Goal: Entertainment & Leisure: Browse casually

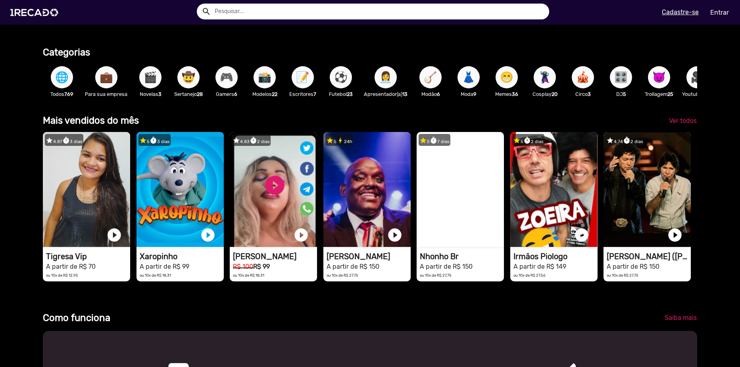
scroll to position [0, 1467]
click at [676, 125] on span "Ver todos" at bounding box center [683, 121] width 28 height 8
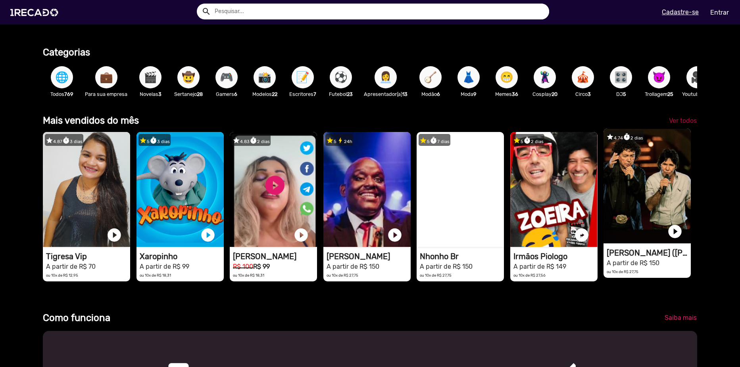
scroll to position [0, 2200]
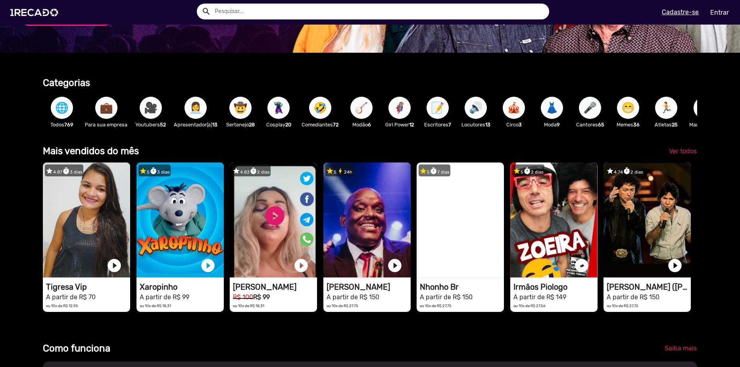
scroll to position [159, 0]
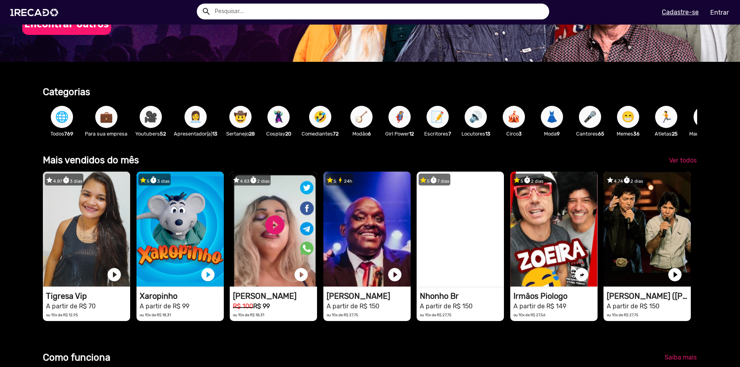
click at [57, 115] on span "🌐" at bounding box center [61, 117] width 13 height 22
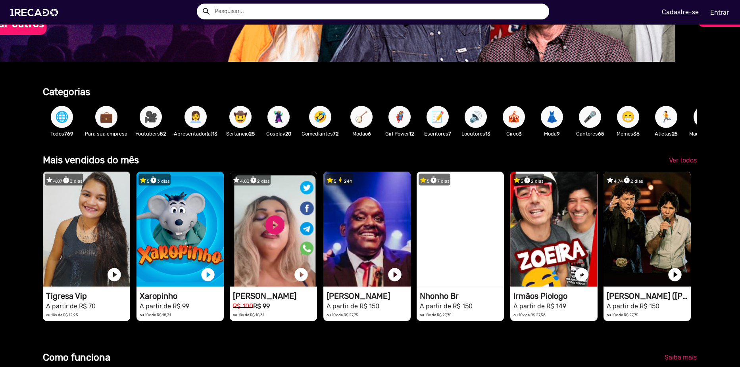
click at [61, 131] on p "Todos 769" at bounding box center [62, 134] width 30 height 8
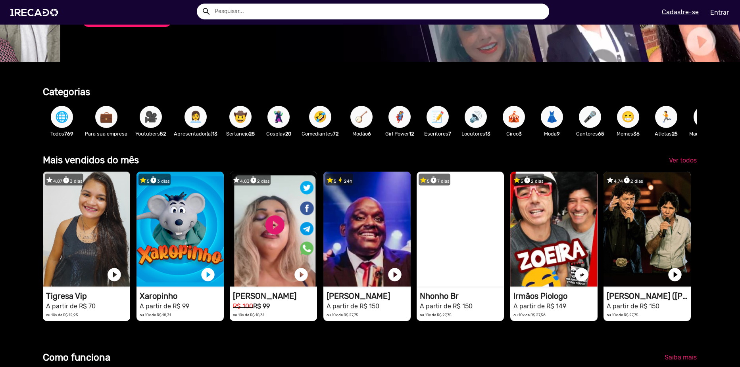
scroll to position [0, 734]
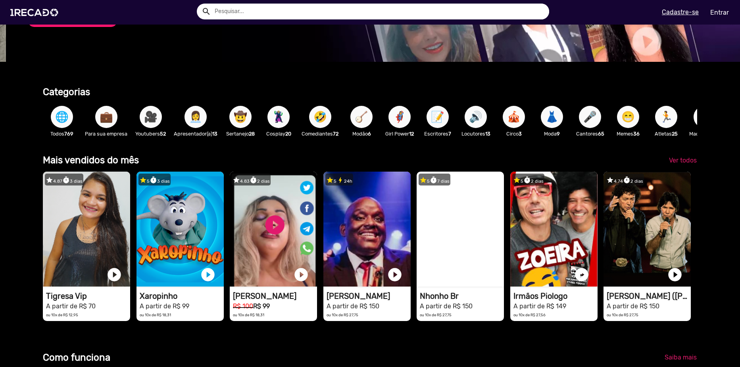
click at [61, 119] on span "🌐" at bounding box center [61, 117] width 13 height 22
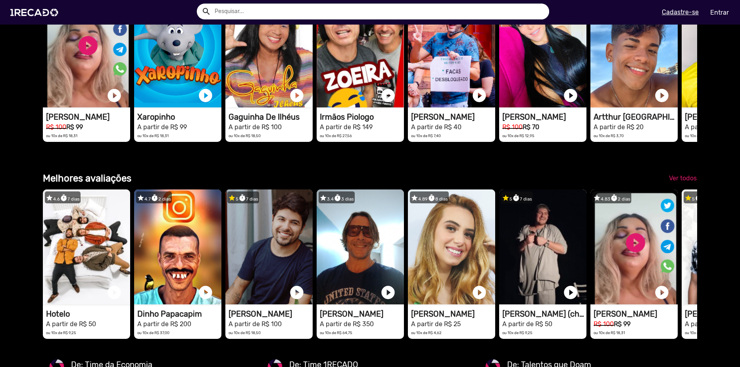
scroll to position [0, 0]
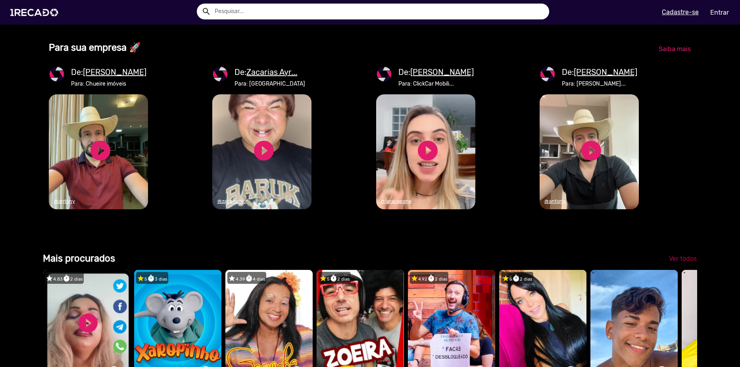
click at [669, 262] on span "Ver todos" at bounding box center [683, 259] width 28 height 8
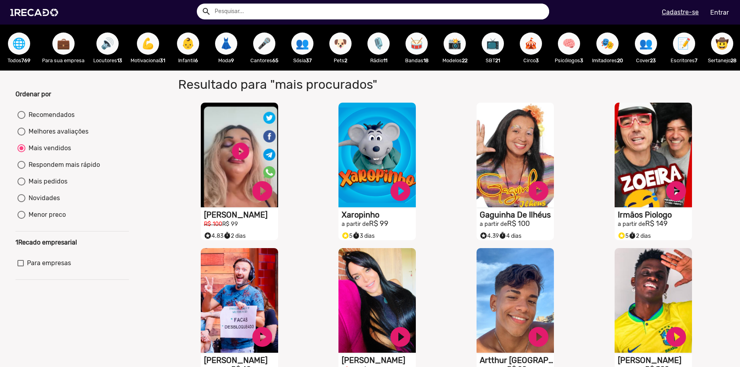
click at [42, 118] on div "Recomendados" at bounding box center [49, 115] width 49 height 10
click at [21, 119] on input "Recomendados" at bounding box center [21, 119] width 0 height 0
radio input "true"
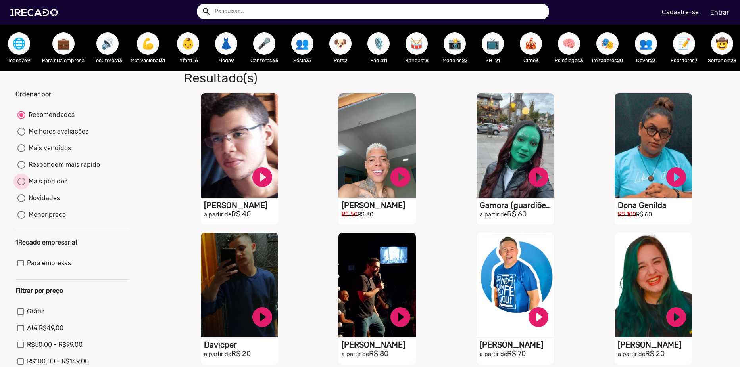
click at [60, 185] on div "Mais pedidos" at bounding box center [46, 182] width 42 height 10
click at [21, 186] on input "Mais pedidos" at bounding box center [21, 186] width 0 height 0
radio input "true"
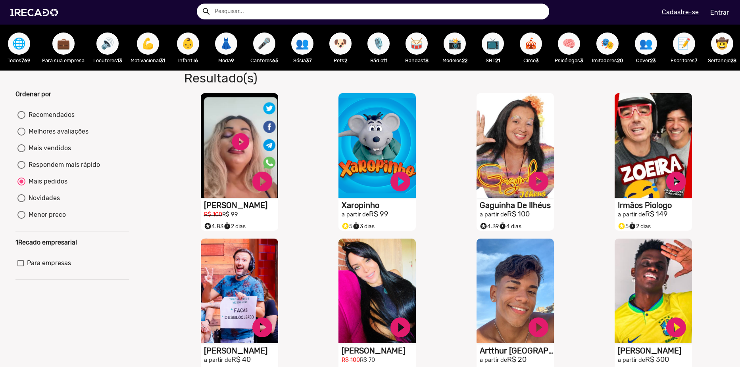
drag, startPoint x: 53, startPoint y: 199, endPoint x: 51, endPoint y: 205, distance: 6.5
click at [53, 199] on mat-radio-group "Recomendados Melhores avaliações Mais vendidos Respondem mais rápido Mais pedid…" at bounding box center [71, 166] width 113 height 117
click at [50, 219] on div "Menor preco" at bounding box center [45, 215] width 40 height 10
click at [21, 219] on input "Menor preco" at bounding box center [21, 219] width 0 height 0
radio input "true"
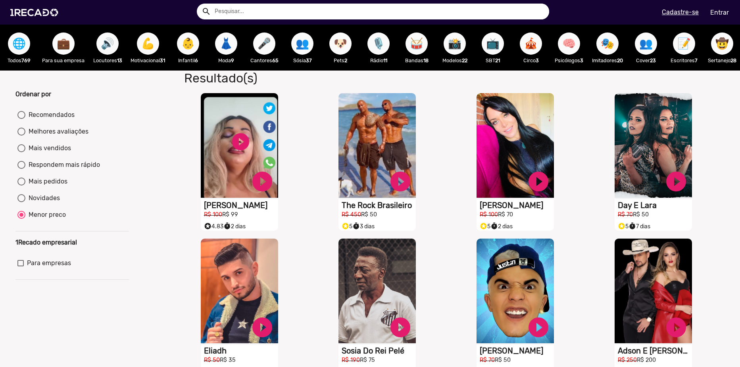
click at [49, 123] on mat-radio-button "Recomendados" at bounding box center [71, 116] width 109 height 13
click at [48, 119] on div "Recomendados" at bounding box center [49, 115] width 49 height 10
click at [21, 119] on input "Recomendados" at bounding box center [21, 119] width 0 height 0
radio input "true"
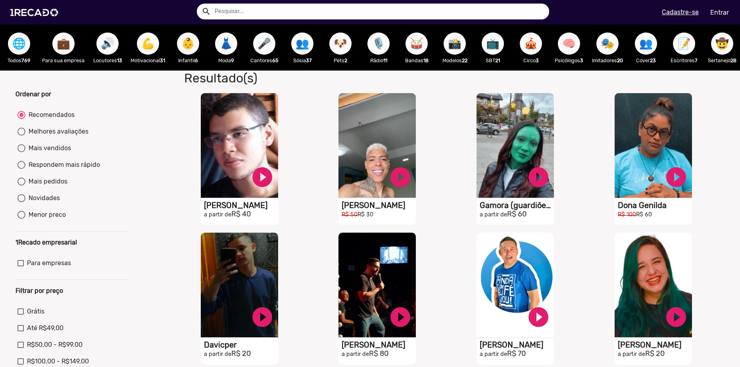
click at [42, 140] on mat-radio-button "Melhores avaliações" at bounding box center [71, 133] width 109 height 13
click at [43, 136] on div "Melhores avaliações" at bounding box center [56, 132] width 63 height 10
click at [21, 136] on input "Melhores avaliações" at bounding box center [21, 136] width 0 height 0
radio input "true"
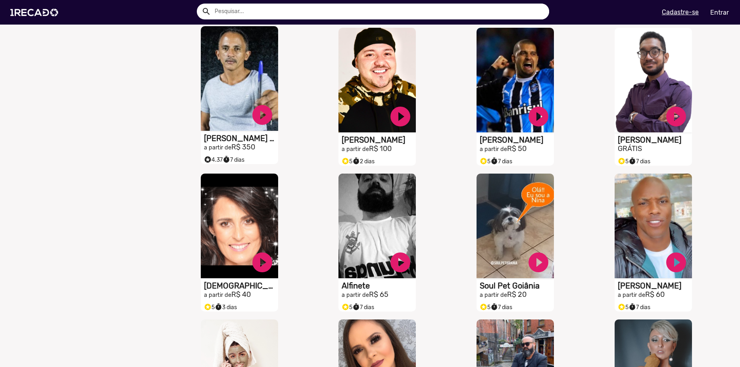
click at [212, 149] on mat-card-content "Manoel Gomes Caneta Azul a partir de R$ 350 stars 4.37 timer 7 dias" at bounding box center [239, 143] width 77 height 18
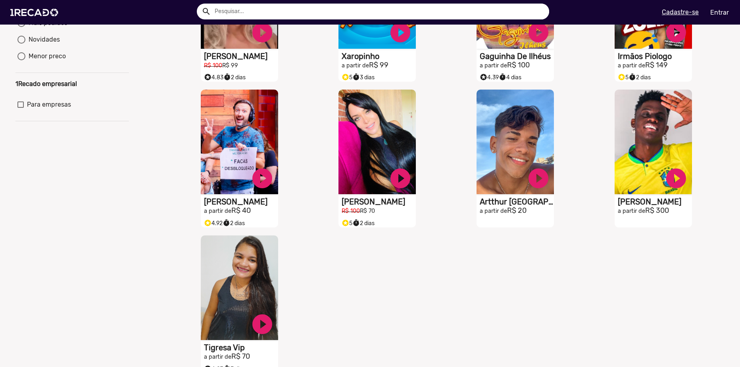
scroll to position [105, 0]
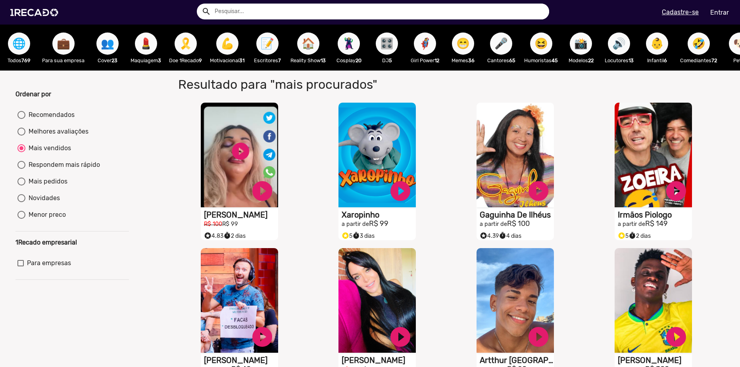
click at [31, 115] on mat-radio-group "Recomendados Melhores avaliações Mais vendidos Respondem mais rápido Mais pedid…" at bounding box center [71, 166] width 113 height 117
click at [31, 134] on div "Melhores avaliações" at bounding box center [56, 132] width 63 height 10
click at [21, 136] on input "Melhores avaliações" at bounding box center [21, 136] width 0 height 0
radio input "true"
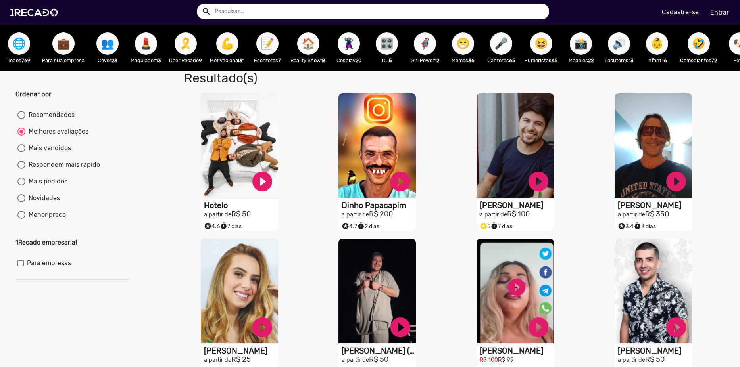
click at [32, 203] on div "Novidades" at bounding box center [42, 199] width 34 height 10
click at [21, 203] on input "Novidades" at bounding box center [21, 202] width 0 height 0
radio input "true"
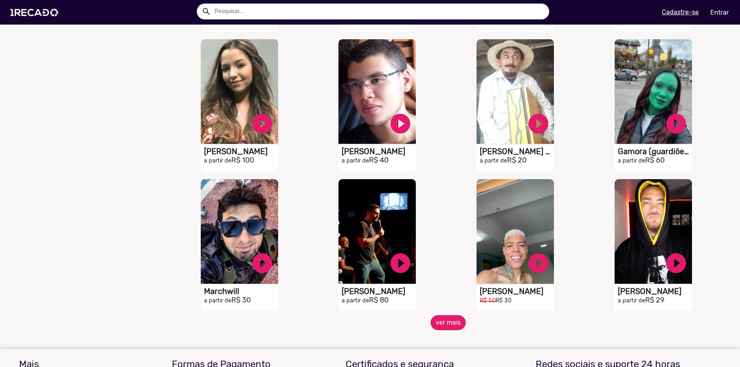
scroll to position [476, 0]
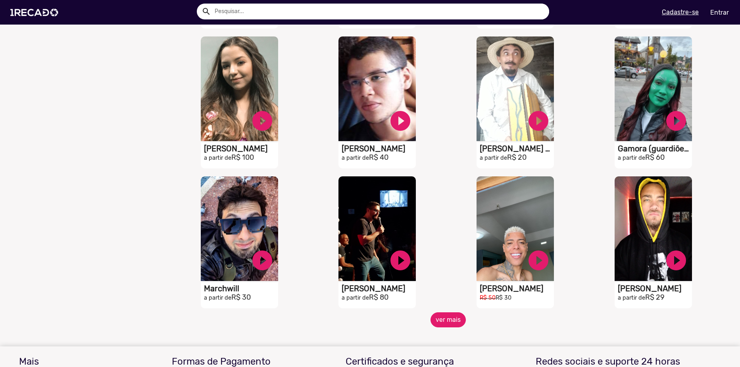
click at [435, 326] on button "ver mais" at bounding box center [447, 319] width 35 height 15
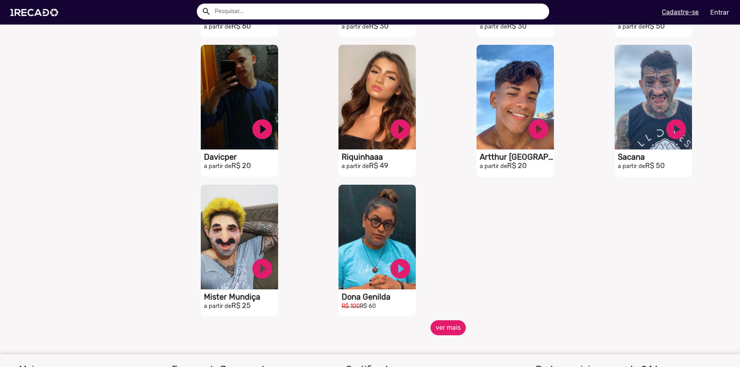
scroll to position [912, 0]
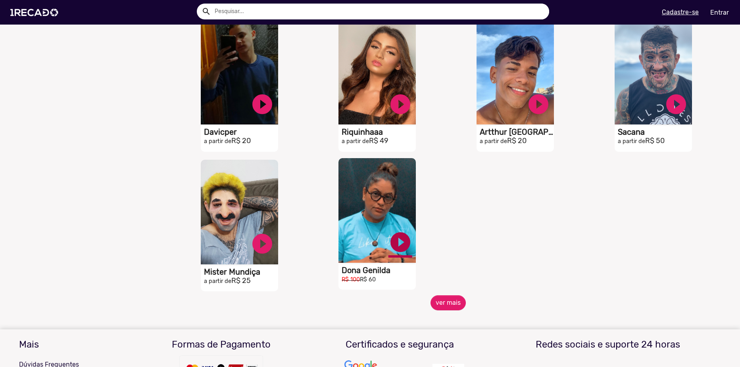
click at [394, 248] on link "play_circle_filled" at bounding box center [400, 242] width 24 height 24
click at [397, 251] on link "pause_circle" at bounding box center [400, 242] width 24 height 24
click at [436, 308] on button "ver mais" at bounding box center [447, 302] width 35 height 15
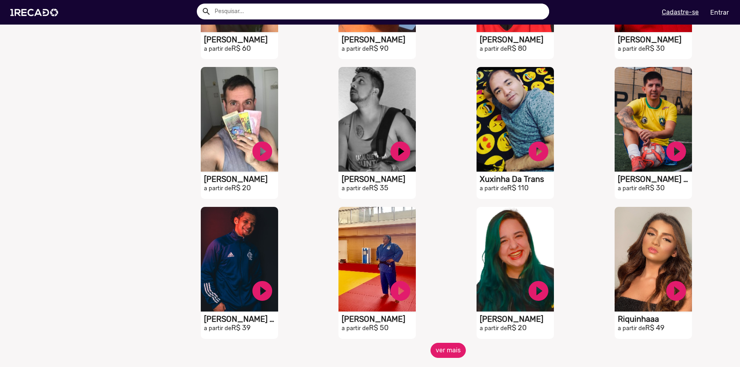
scroll to position [1150, 0]
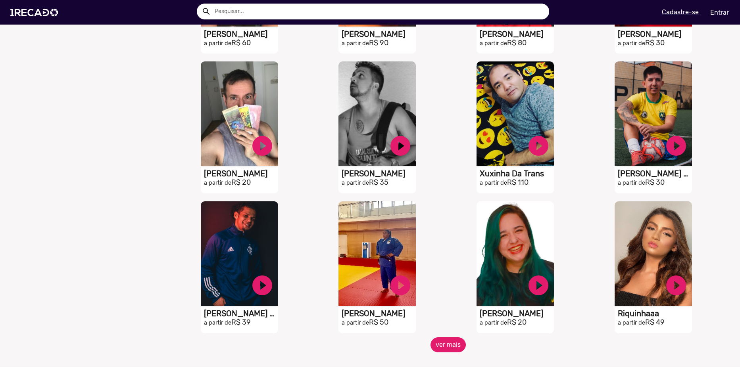
click at [446, 350] on button "ver mais" at bounding box center [447, 344] width 35 height 15
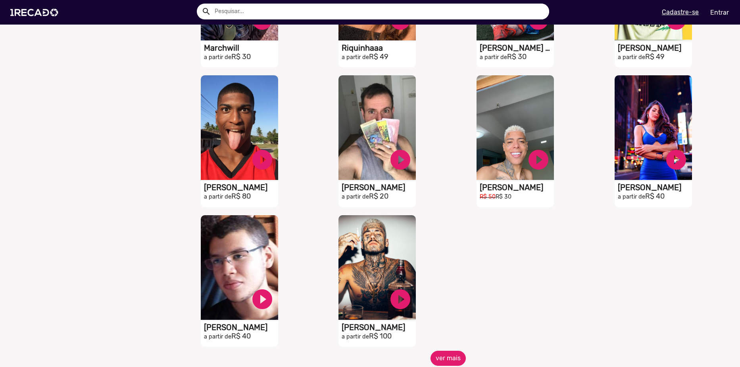
scroll to position [1586, 0]
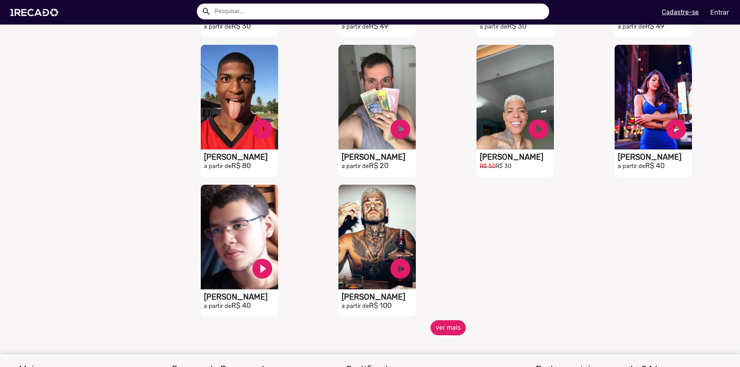
click at [437, 335] on button "ver mais" at bounding box center [447, 327] width 35 height 15
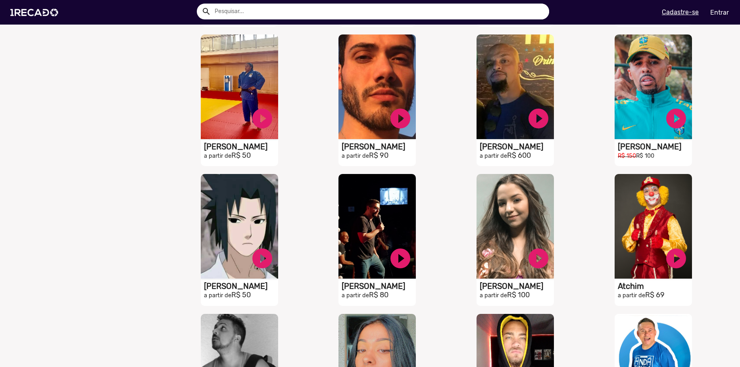
scroll to position [1507, 0]
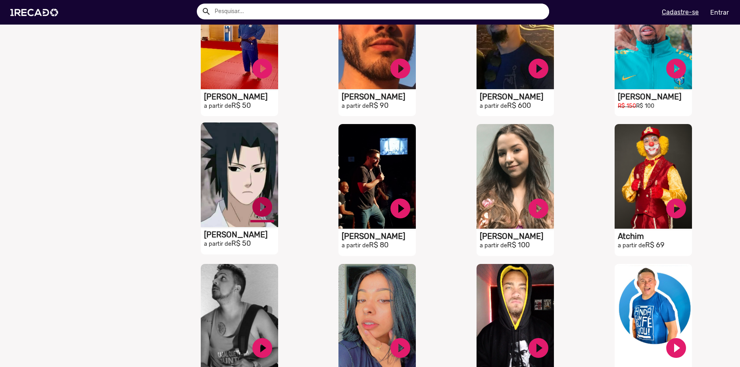
click at [254, 211] on link "play_circle_filled" at bounding box center [262, 207] width 24 height 24
click at [259, 214] on link "pause_circle" at bounding box center [262, 207] width 24 height 24
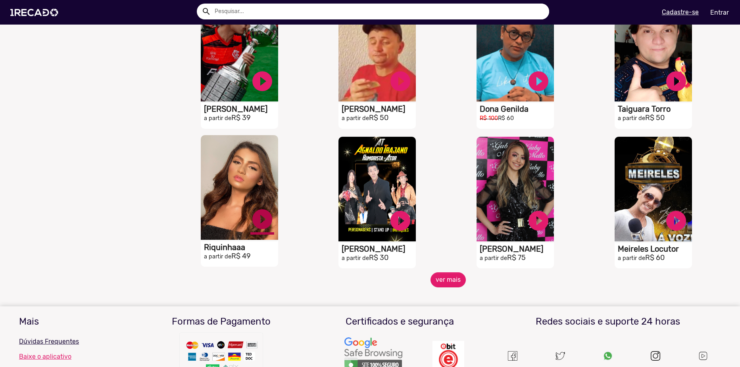
scroll to position [1903, 0]
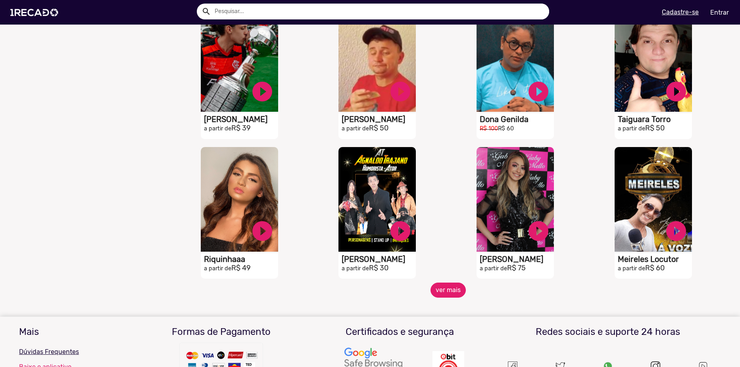
click at [446, 292] on button "ver mais" at bounding box center [447, 290] width 35 height 15
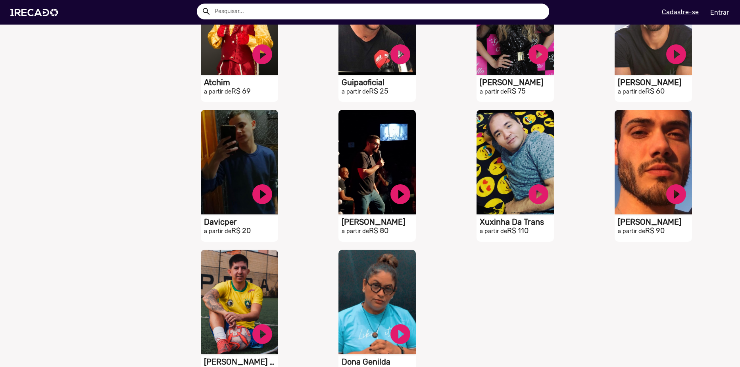
scroll to position [2141, 0]
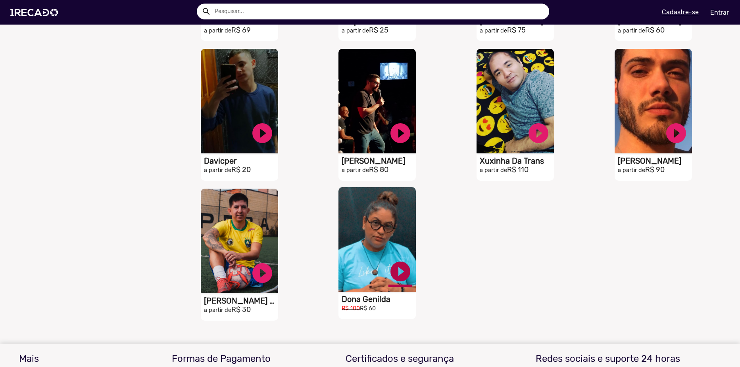
click at [388, 276] on link "play_circle_filled" at bounding box center [400, 272] width 24 height 24
click at [394, 278] on link "pause_circle" at bounding box center [400, 272] width 24 height 24
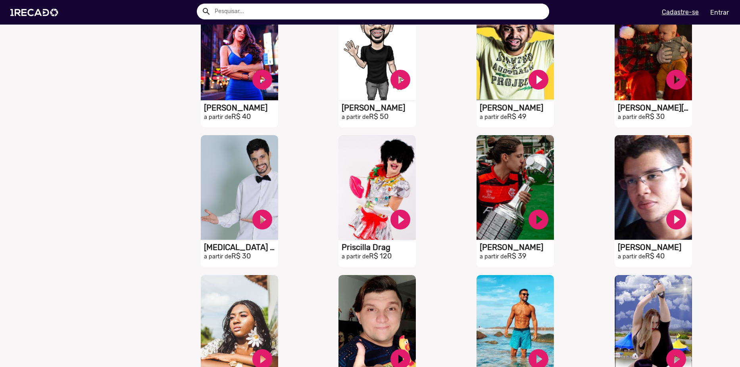
scroll to position [1071, 0]
